Goal: Transaction & Acquisition: Purchase product/service

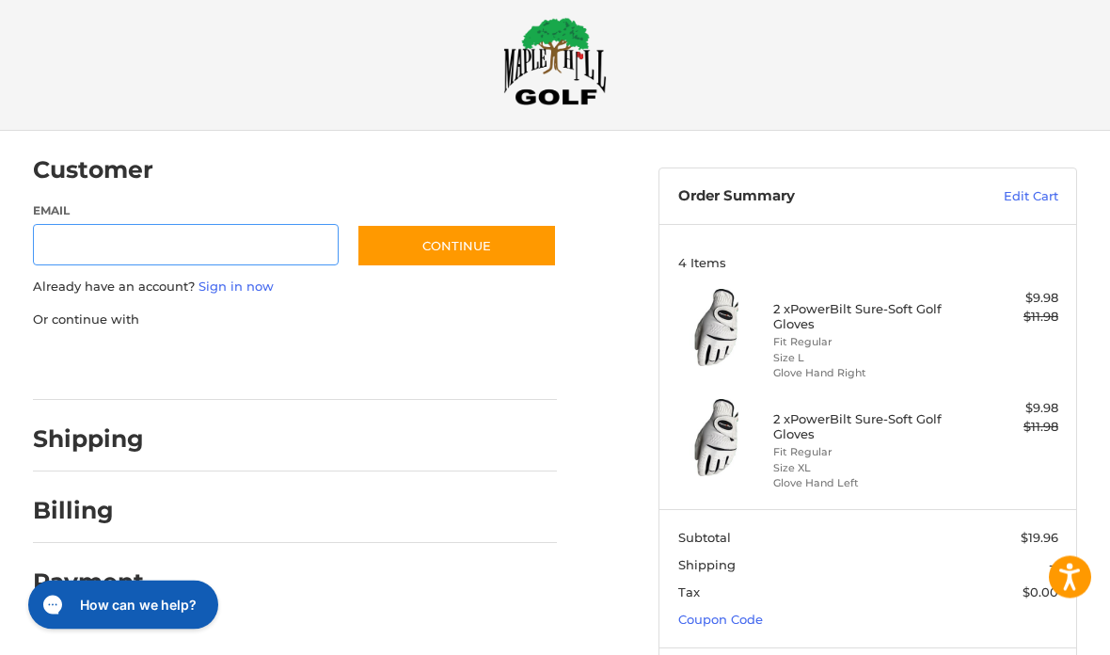
scroll to position [20, 0]
click at [227, 244] on input "Email" at bounding box center [186, 245] width 306 height 42
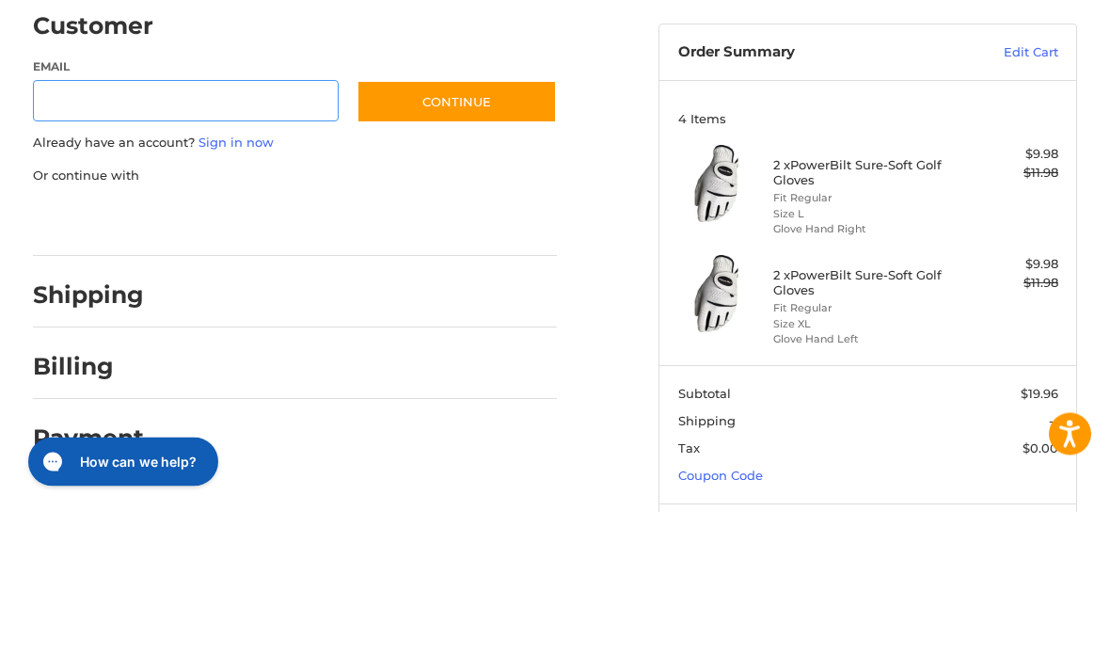
type input "*"
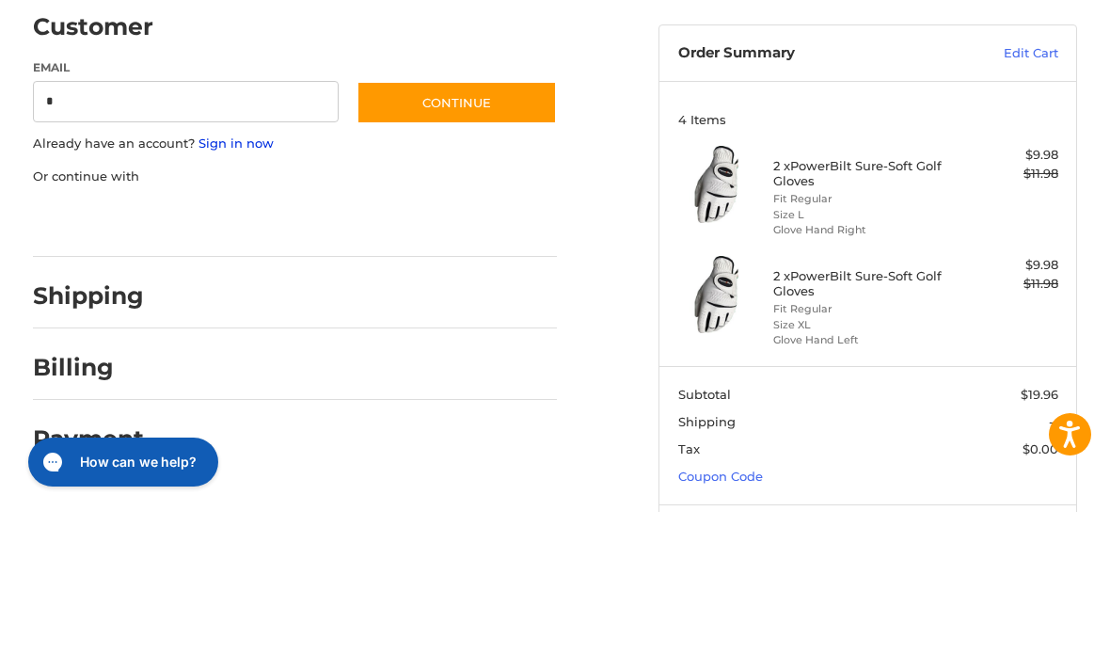
click at [263, 279] on link "Sign in now" at bounding box center [236, 286] width 75 height 15
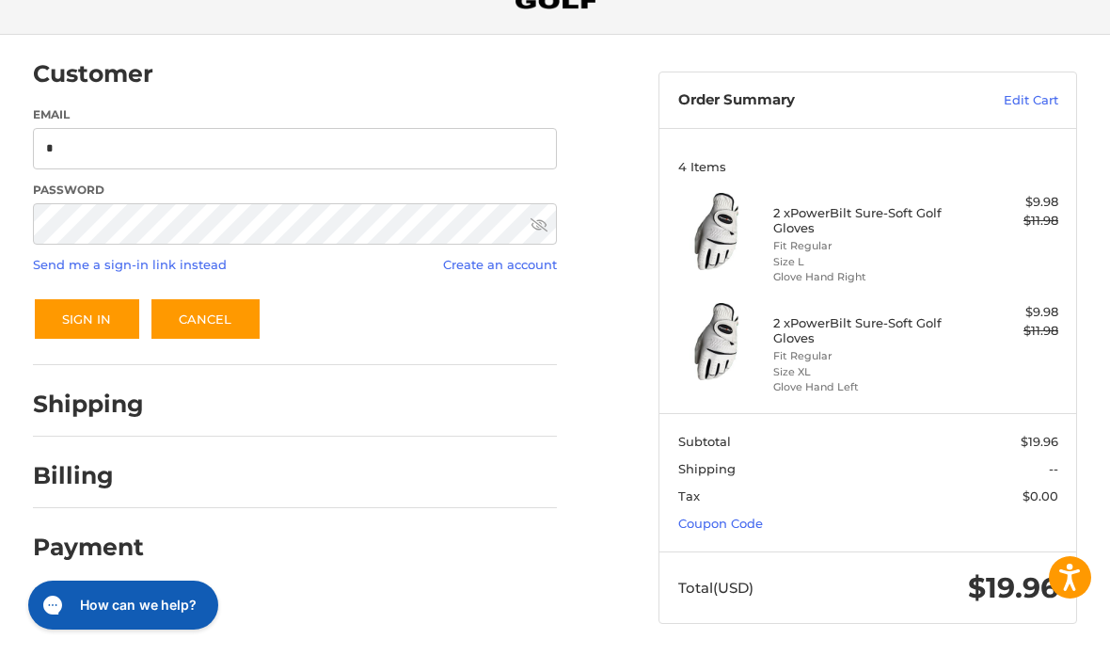
click at [85, 320] on button "Sign In" at bounding box center [87, 318] width 108 height 43
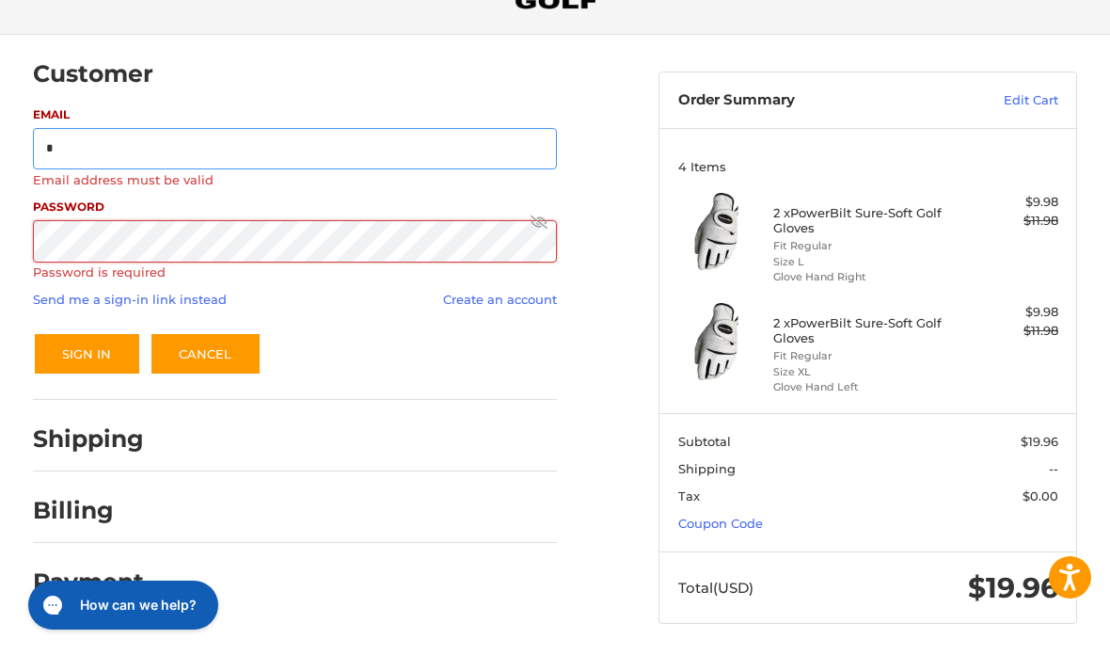
click at [184, 148] on input "*" at bounding box center [295, 149] width 525 height 42
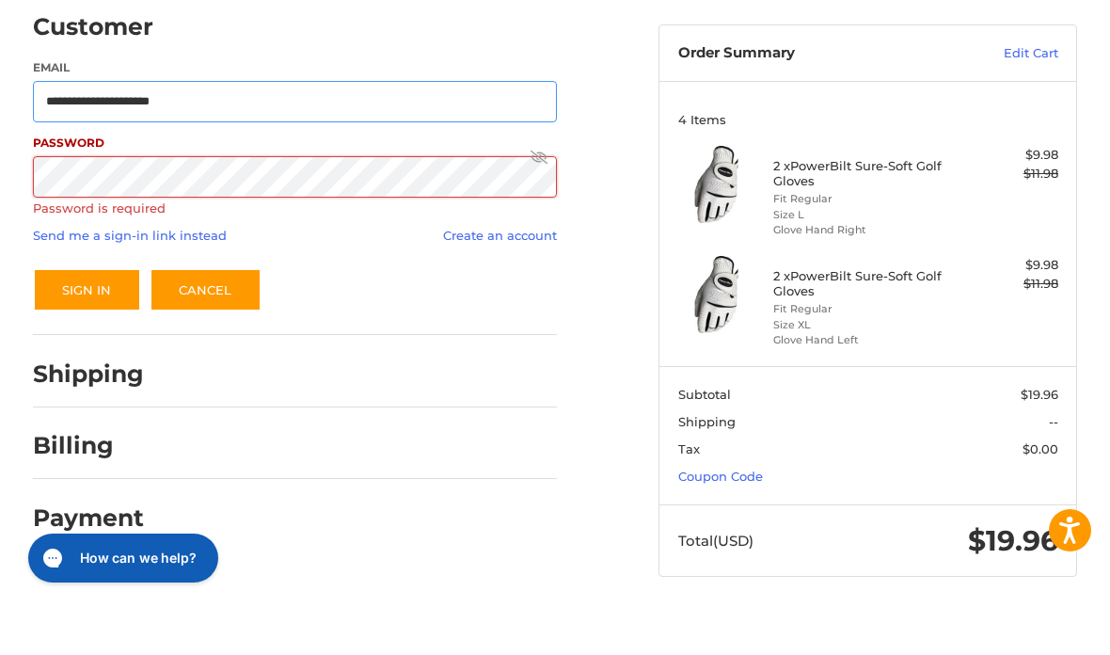
type input "**********"
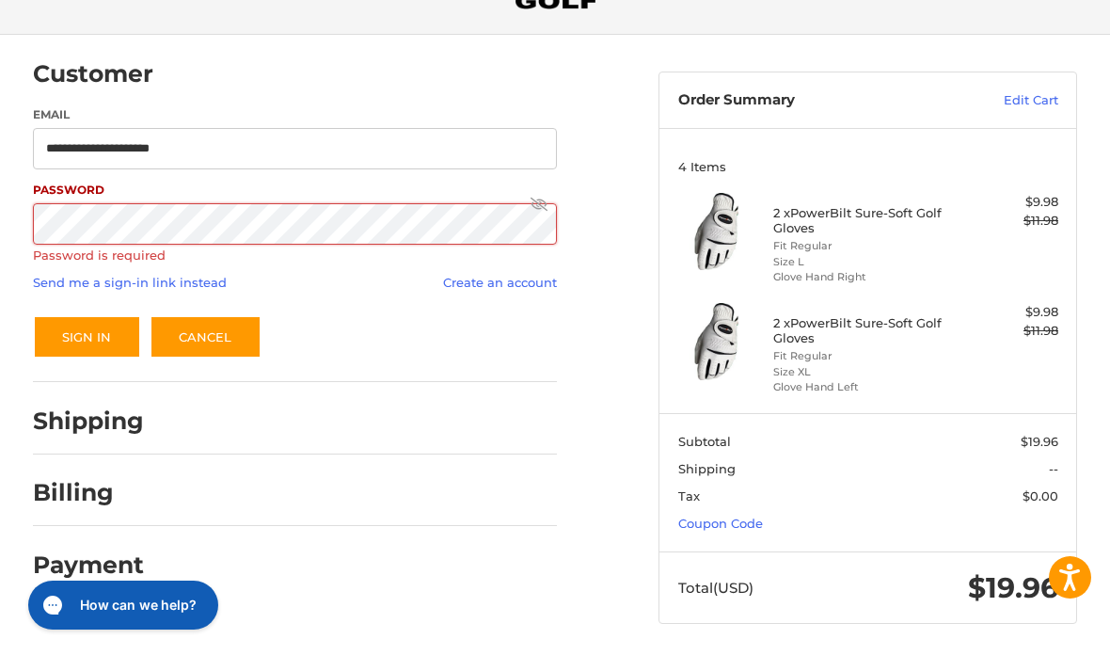
click at [200, 328] on link "Cancel" at bounding box center [206, 336] width 112 height 43
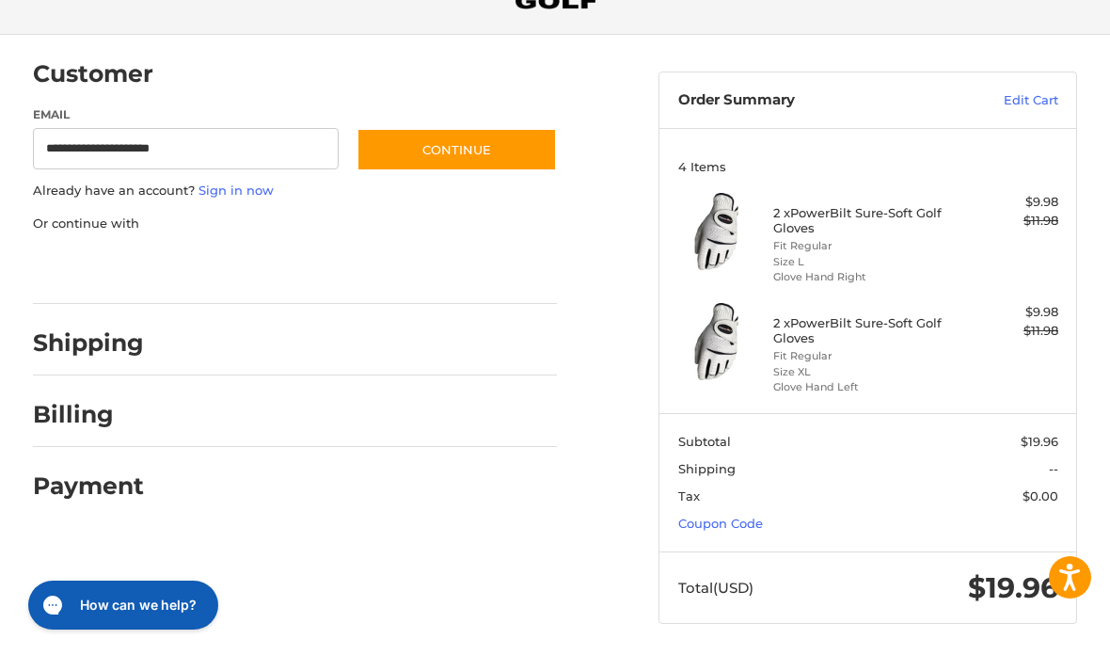
click at [1029, 584] on span "$19.96" at bounding box center [1013, 587] width 90 height 35
click at [80, 593] on button "How can we help?" at bounding box center [123, 605] width 190 height 49
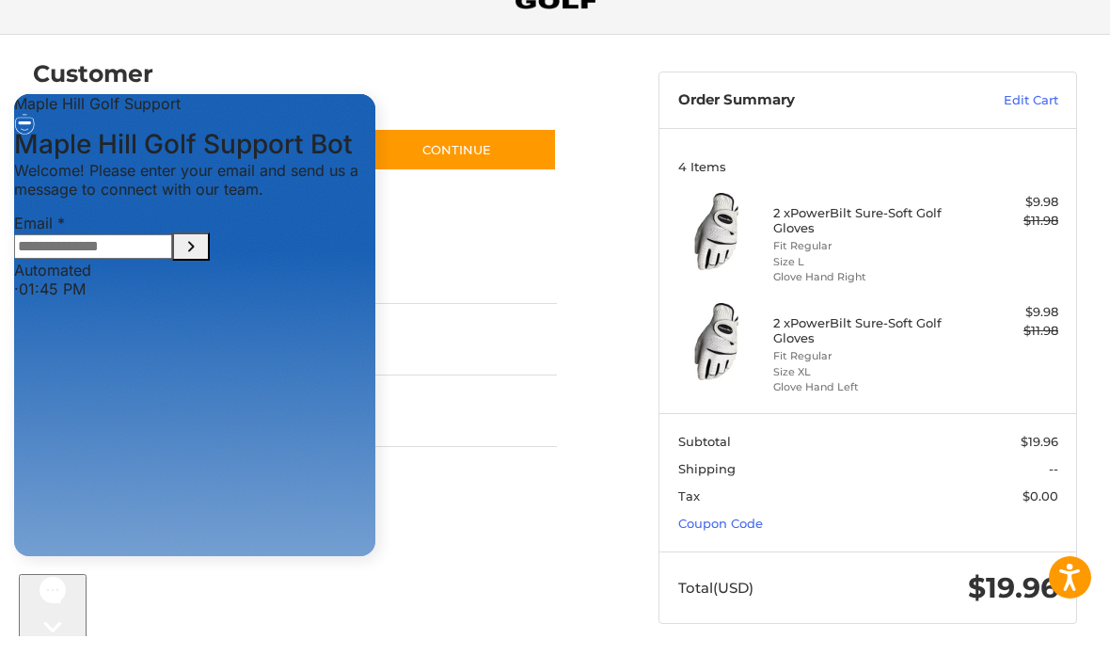
click at [547, 383] on div "Billing" at bounding box center [295, 415] width 525 height 64
click at [61, 135] on div "Conversation messages" at bounding box center [194, 124] width 361 height 22
click at [56, 135] on div "Conversation messages" at bounding box center [194, 124] width 361 height 22
click at [471, 361] on div "Shipping" at bounding box center [295, 343] width 525 height 64
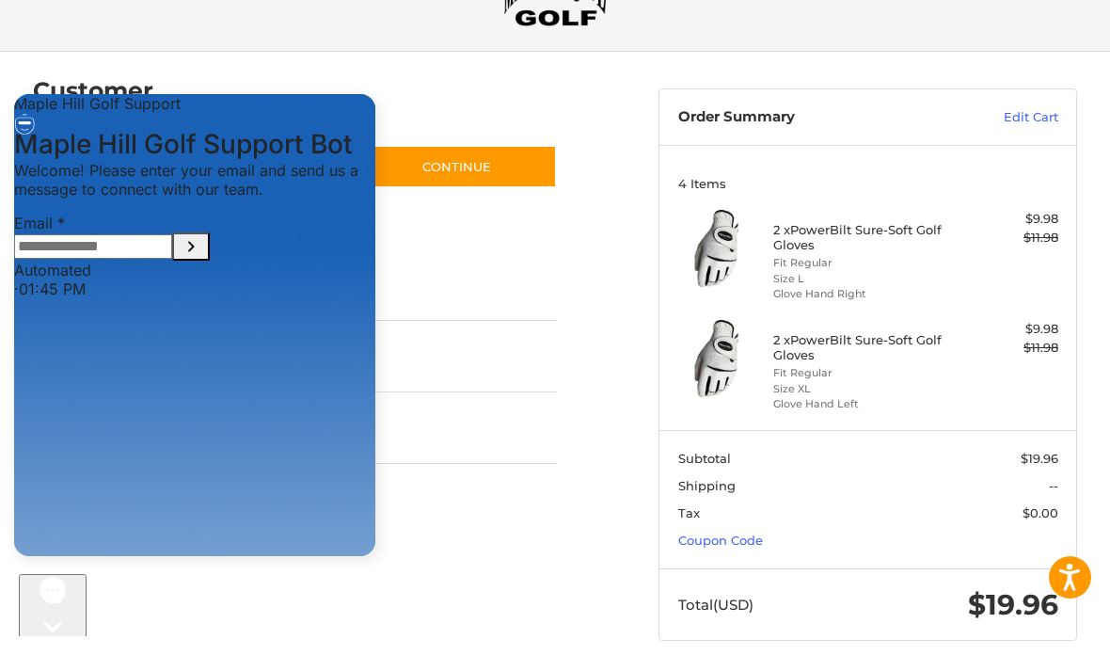
scroll to position [116, 0]
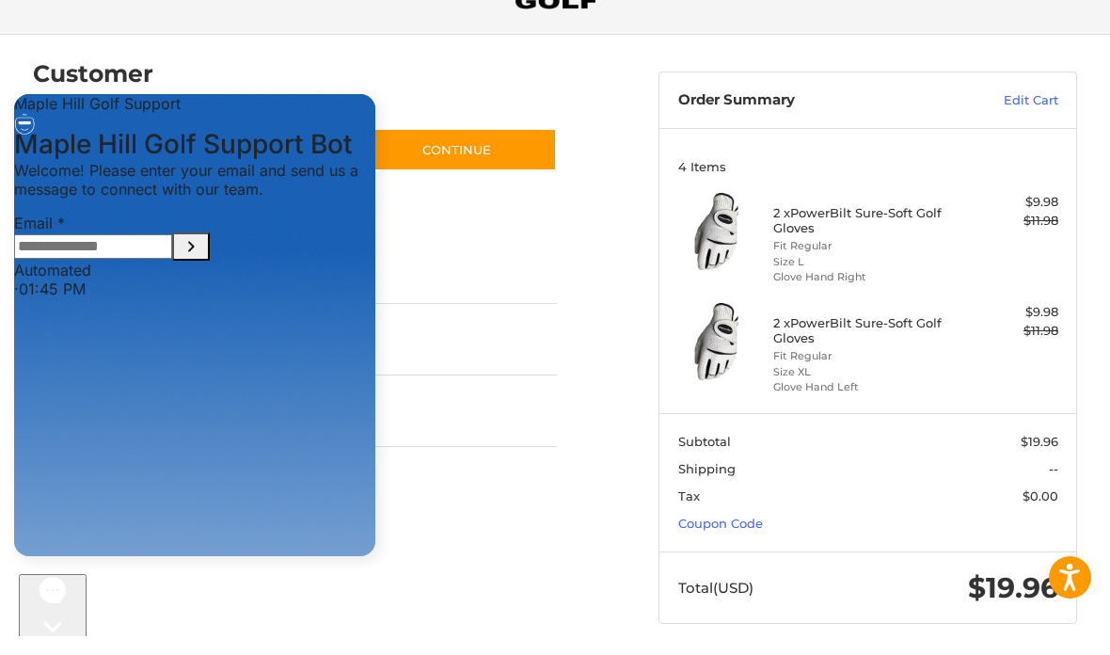
click at [1010, 577] on span "$19.96" at bounding box center [1013, 587] width 90 height 35
click at [1087, 575] on button "Open accessiBe: accessibility options, statement and help" at bounding box center [1070, 577] width 47 height 47
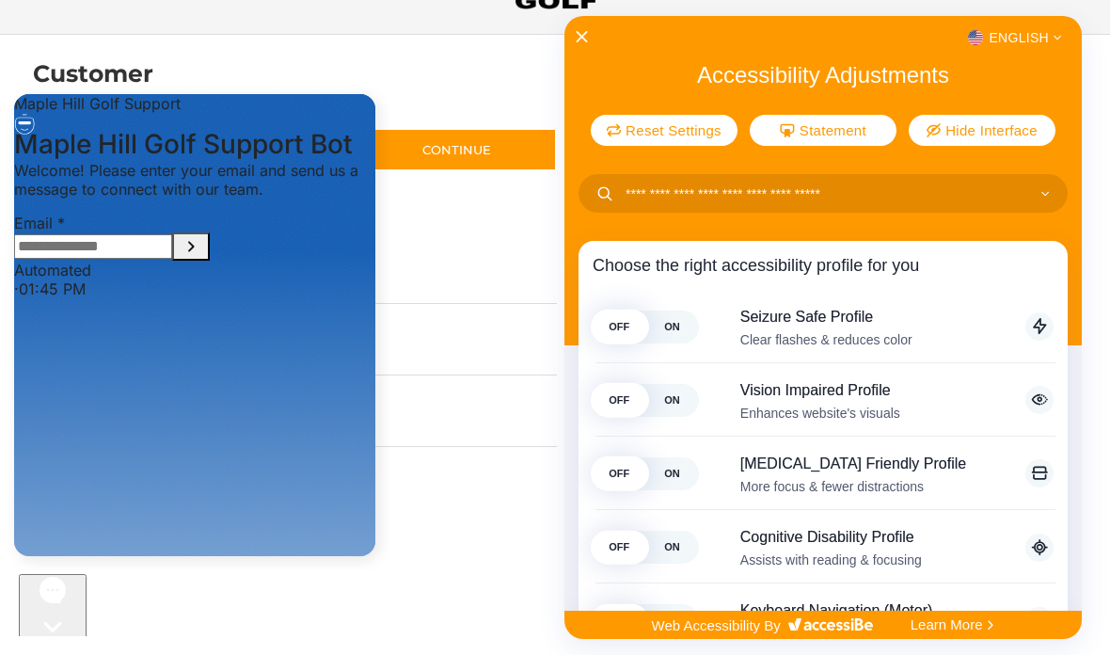
click at [559, 34] on div at bounding box center [555, 327] width 1110 height 655
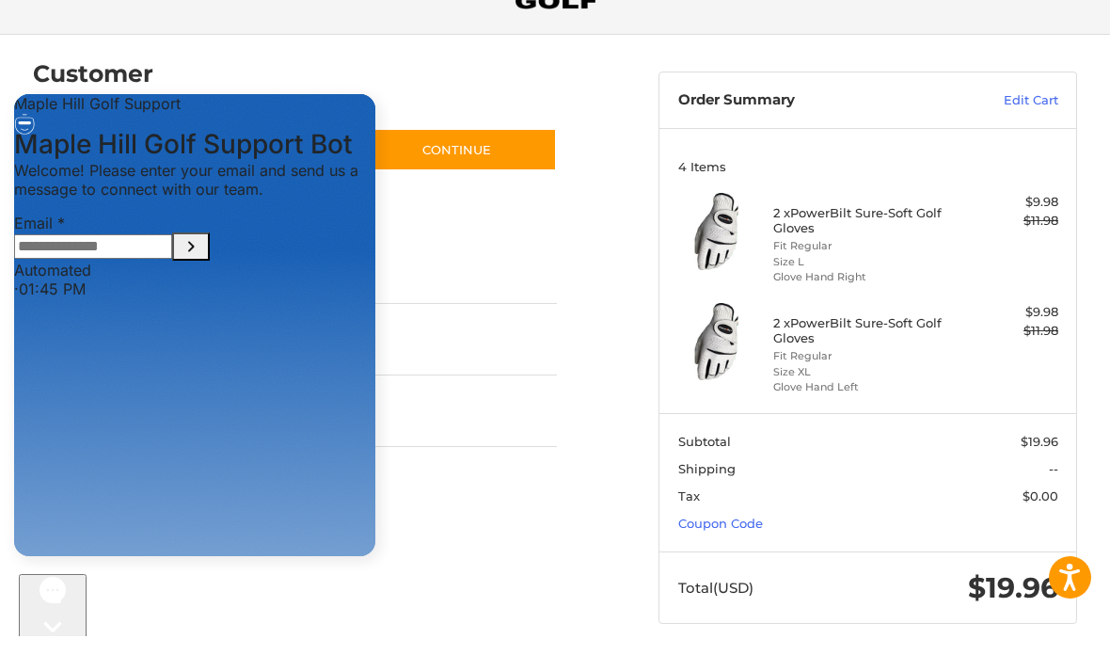
scroll to position [0, 0]
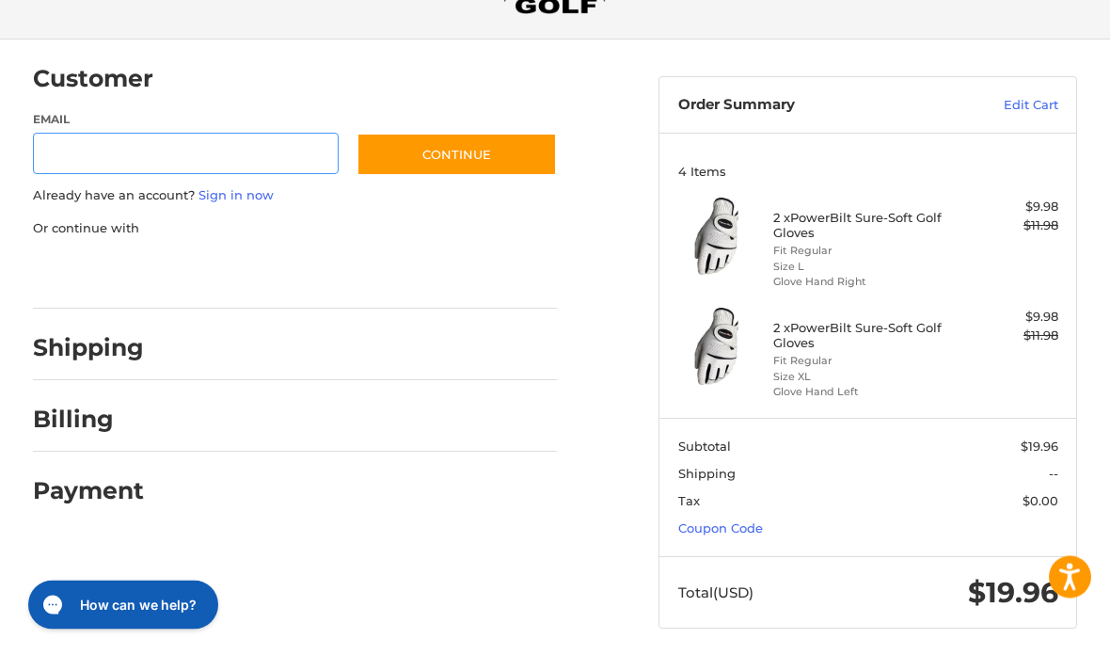
scroll to position [116, 0]
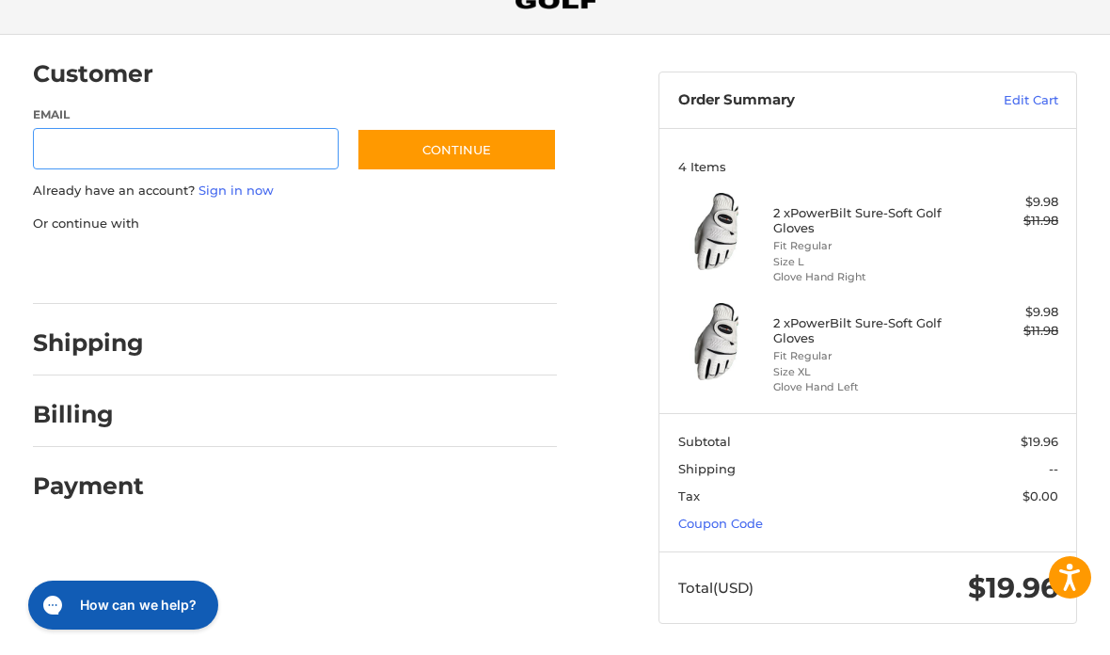
click at [133, 155] on input "Email" at bounding box center [186, 149] width 306 height 42
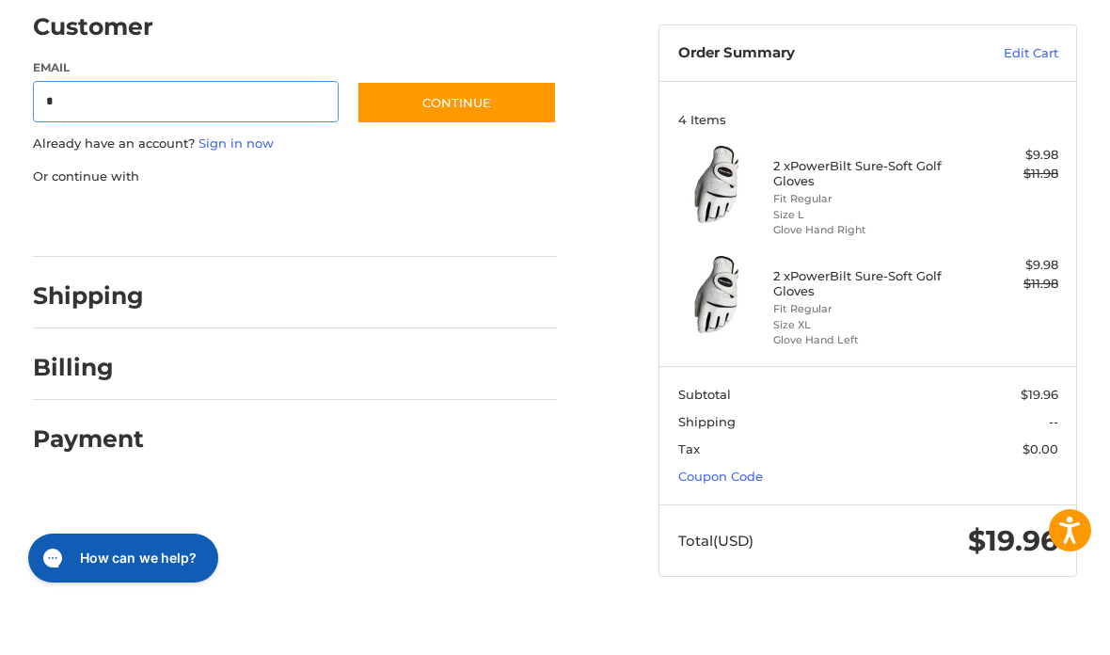
type input "**"
type input "**********"
click at [439, 128] on button "Continue" at bounding box center [457, 149] width 200 height 43
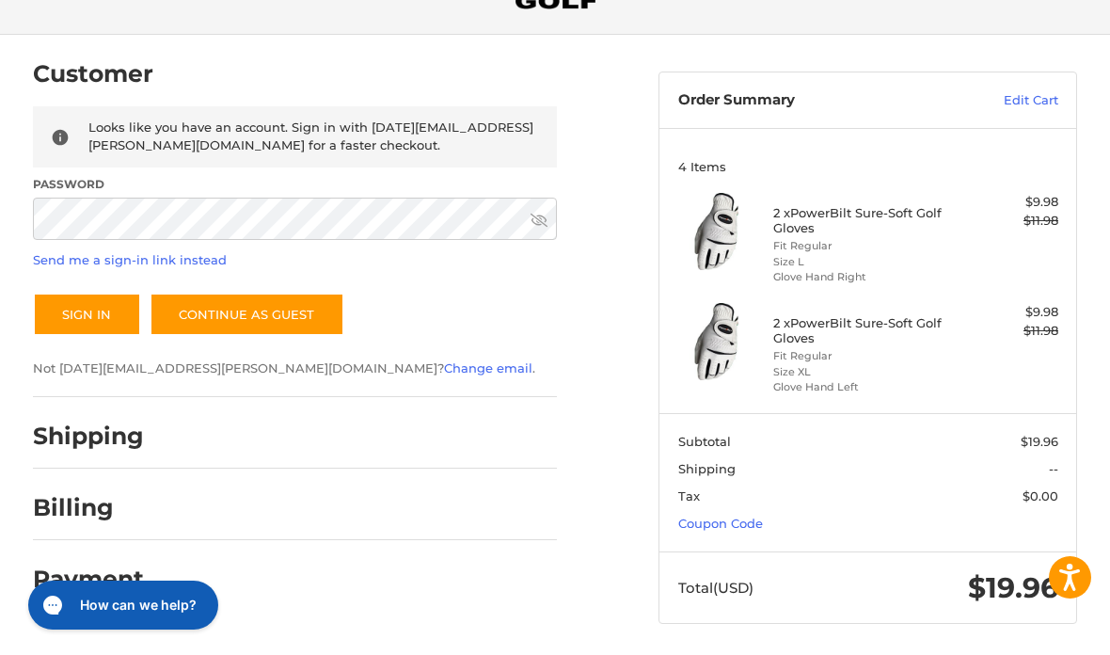
click at [167, 263] on link "Send me a sign-in link instead" at bounding box center [130, 259] width 194 height 15
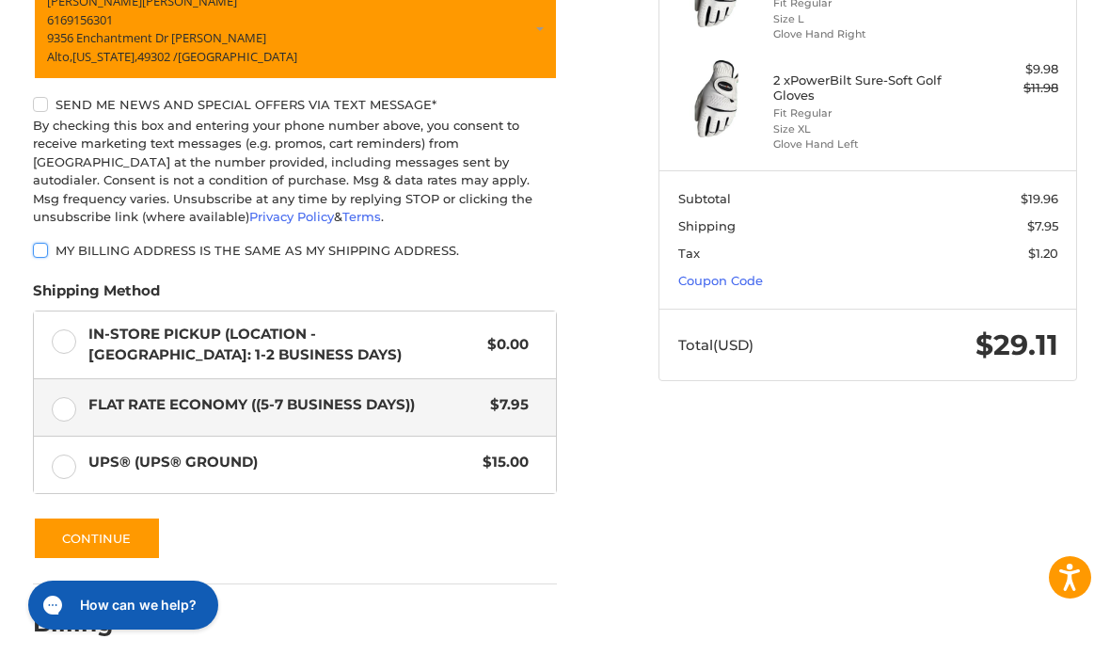
scroll to position [362, 0]
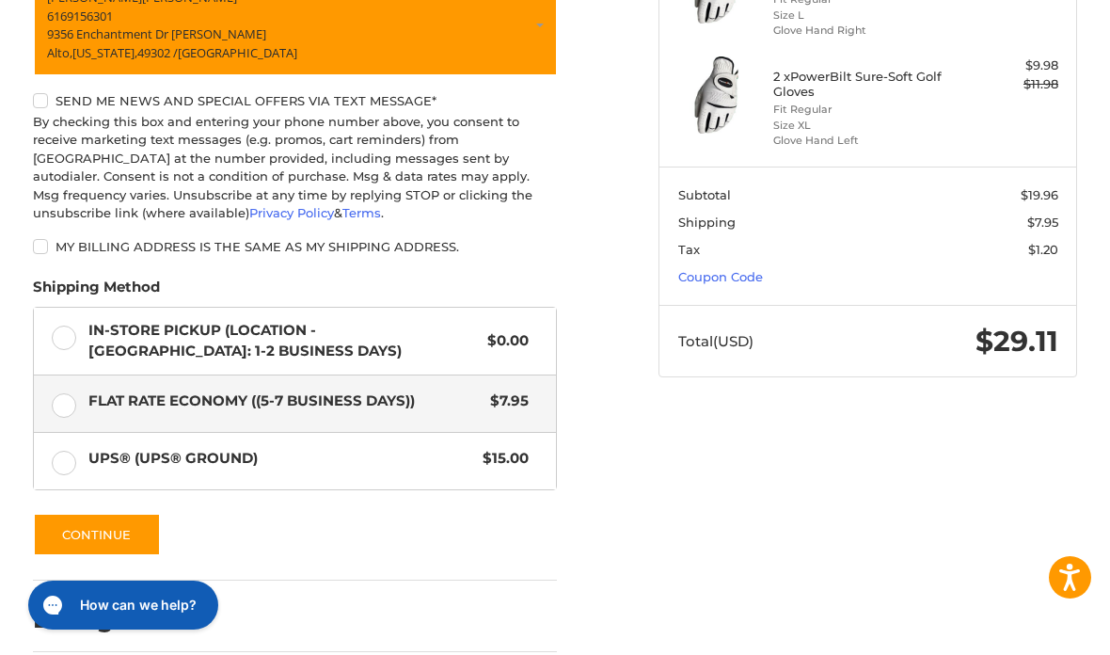
click at [111, 523] on button "Continue" at bounding box center [97, 534] width 128 height 43
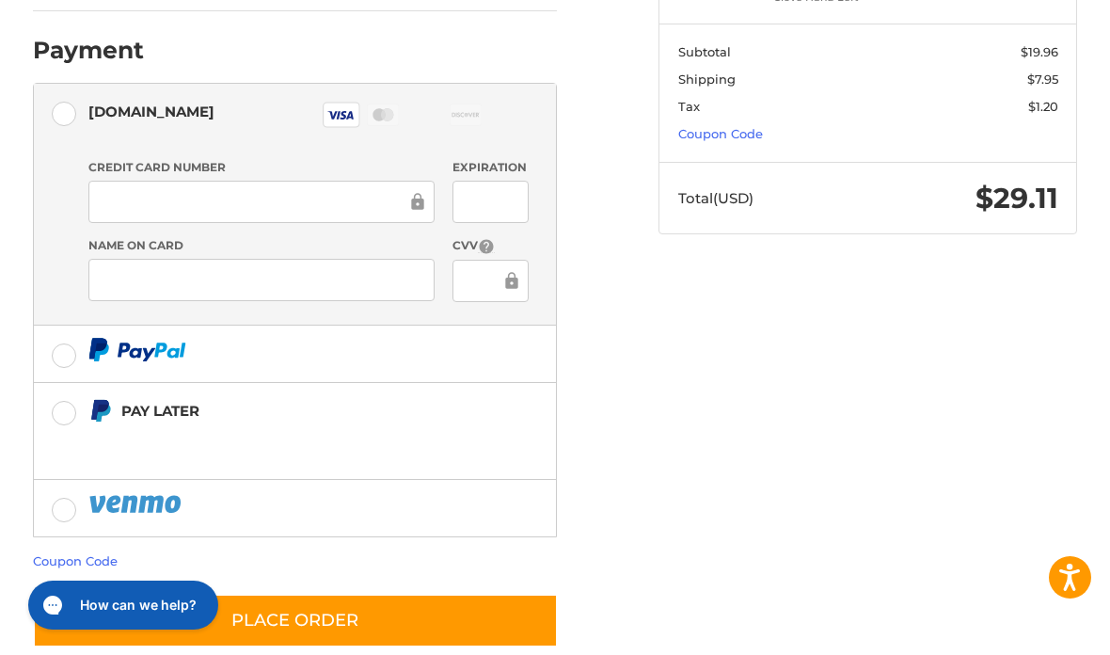
scroll to position [528, 0]
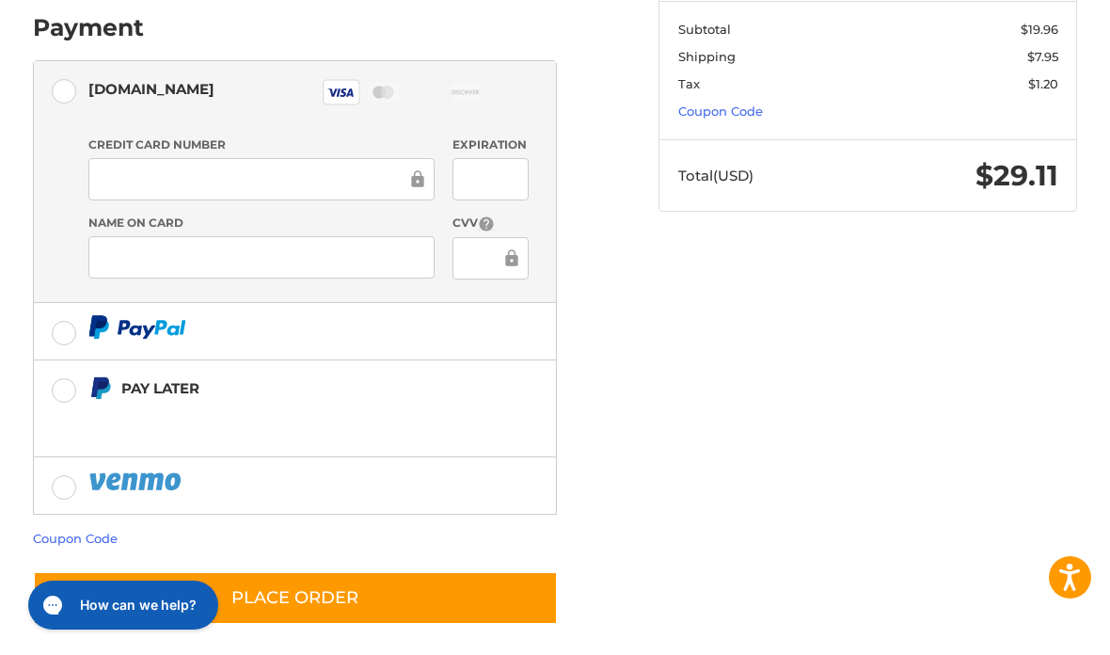
click at [351, 589] on button "Place Order" at bounding box center [295, 598] width 525 height 54
